Goal: Information Seeking & Learning: Learn about a topic

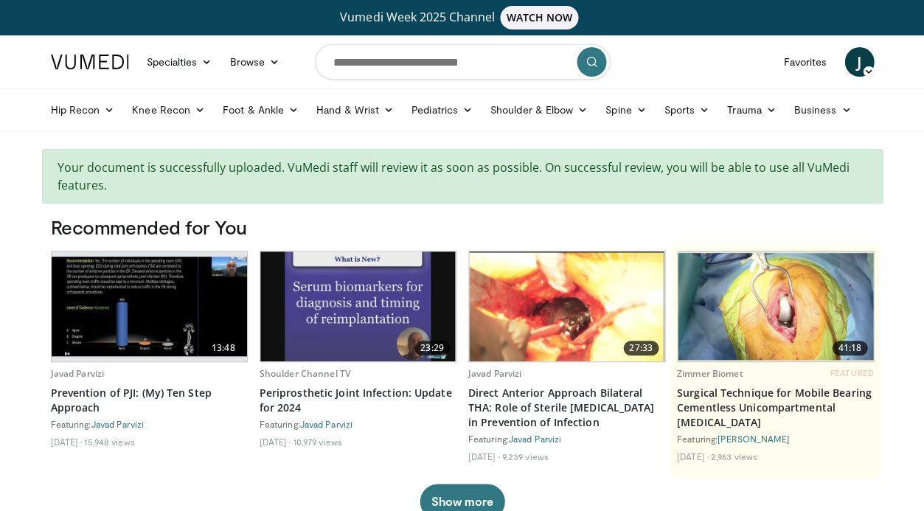
click at [674, 0] on div "Vumedi Week 2025 Channel WATCH NOW" at bounding box center [462, 17] width 819 height 35
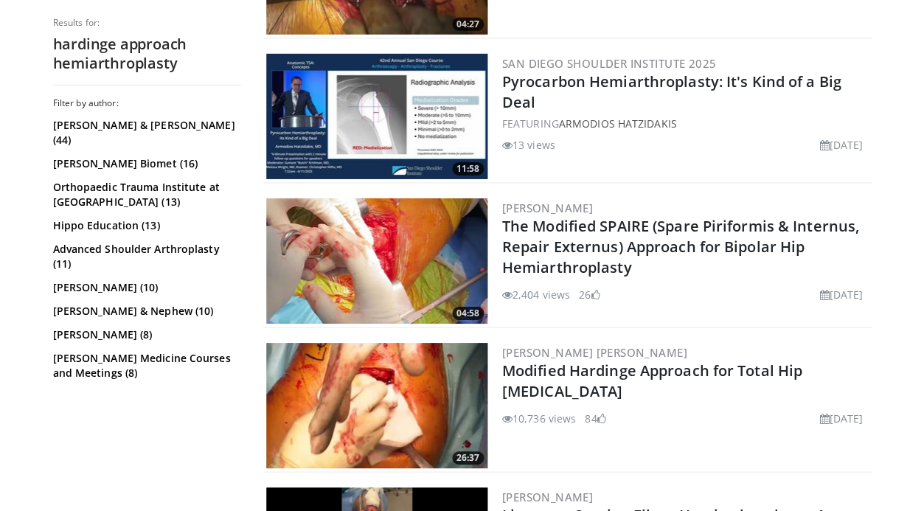
scroll to position [880, 0]
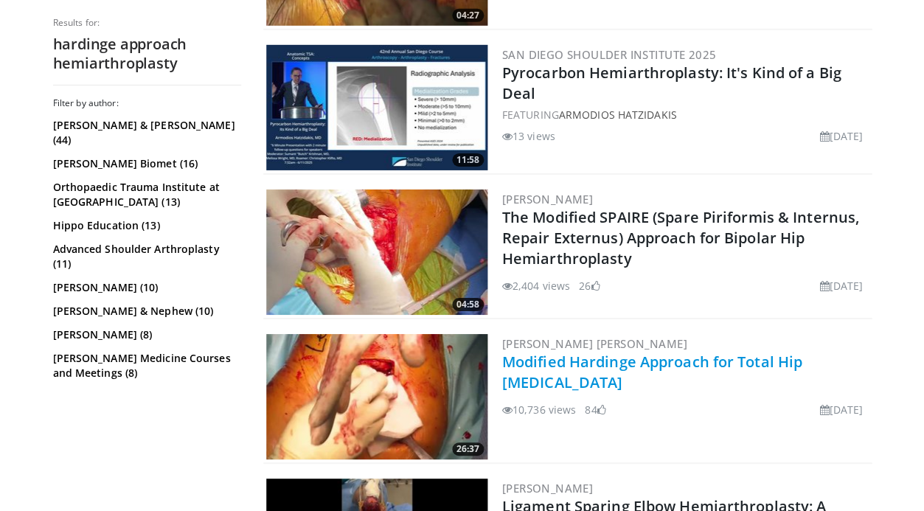
click at [572, 367] on link "Modified Hardinge Approach for Total Hip [MEDICAL_DATA]" at bounding box center [652, 372] width 300 height 41
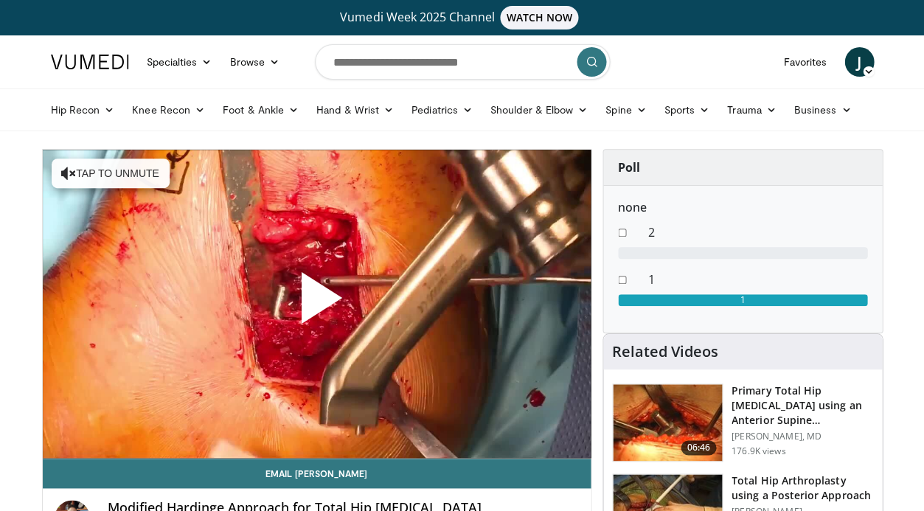
click at [316, 304] on span "Video Player" at bounding box center [316, 304] width 0 height 0
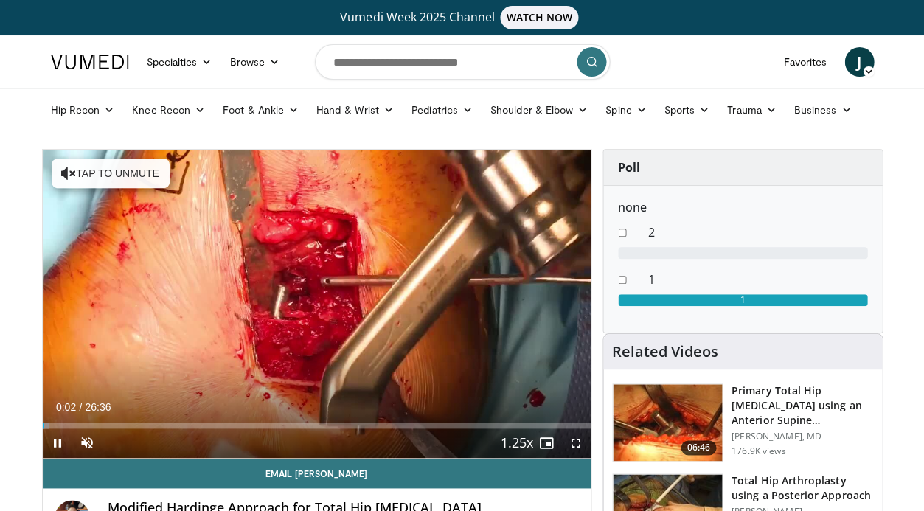
click at [577, 443] on span "Video Player" at bounding box center [575, 442] width 29 height 29
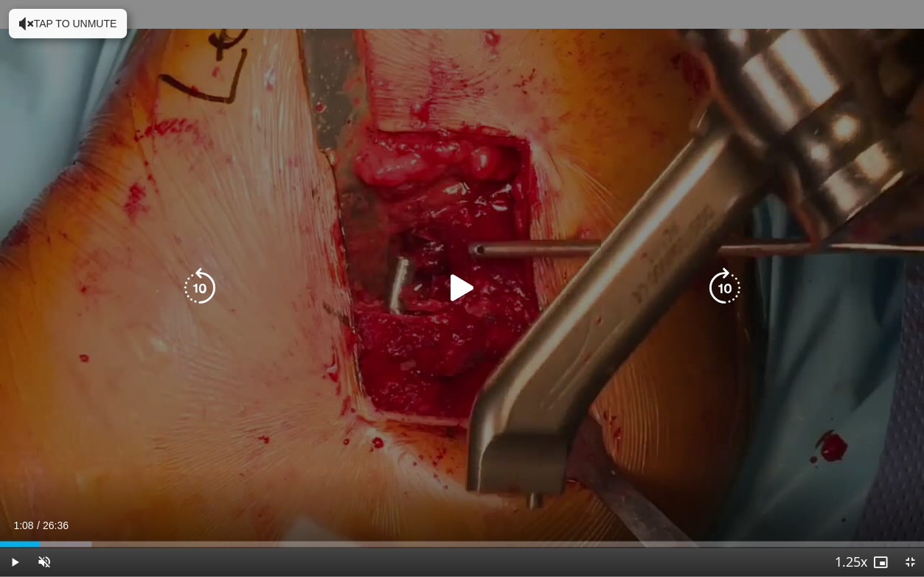
click at [65, 18] on button "Tap to unmute" at bounding box center [68, 23] width 118 height 29
click at [249, 299] on div "Video Player" at bounding box center [462, 288] width 555 height 29
click at [431, 288] on div "Video Player" at bounding box center [462, 288] width 555 height 29
click at [458, 288] on icon "Video Player" at bounding box center [461, 288] width 41 height 41
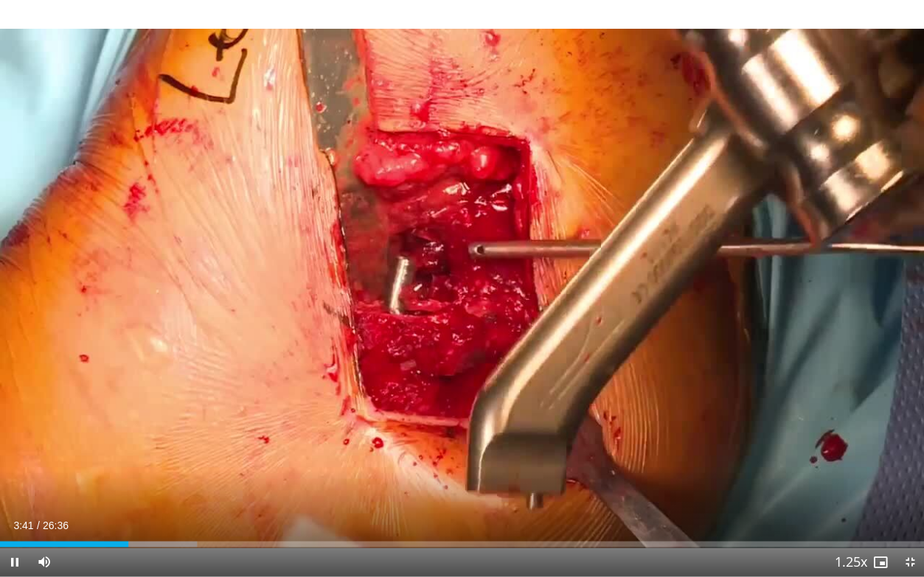
click at [908, 510] on span "Video Player" at bounding box center [909, 561] width 29 height 29
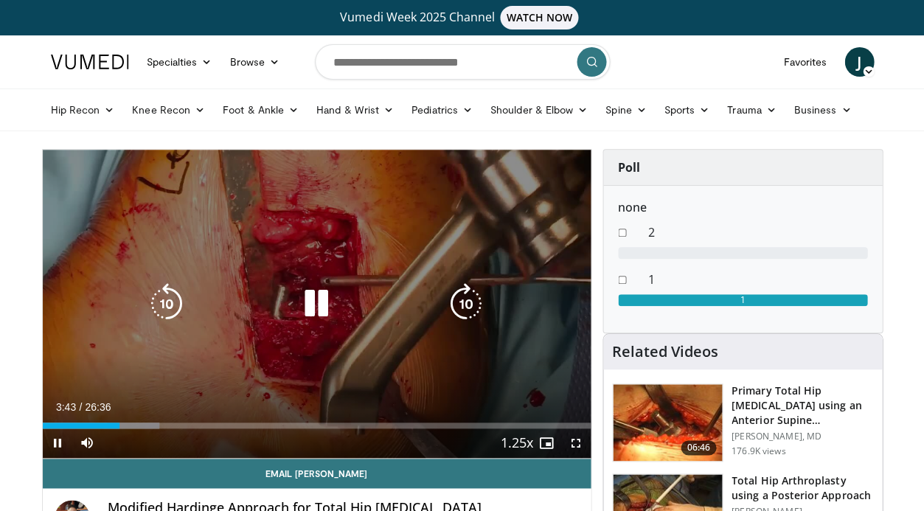
click at [319, 302] on icon "Video Player" at bounding box center [316, 303] width 41 height 41
